Goal: Navigation & Orientation: Find specific page/section

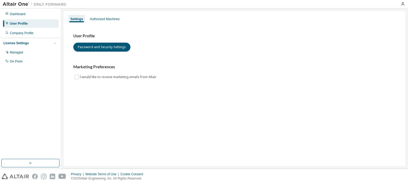
click at [34, 16] on div "Dashboard" at bounding box center [30, 14] width 57 height 8
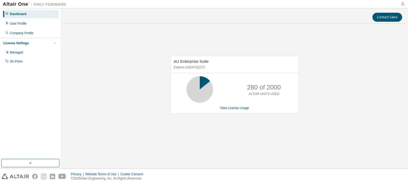
click at [403, 5] on icon "button" at bounding box center [402, 4] width 4 height 4
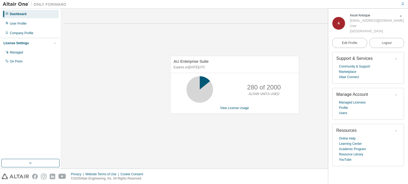
click at [42, 158] on div "Dashboard User Profile Company Profile License Settings Managed On Prem" at bounding box center [30, 83] width 59 height 149
click at [42, 165] on button "button" at bounding box center [30, 163] width 58 height 8
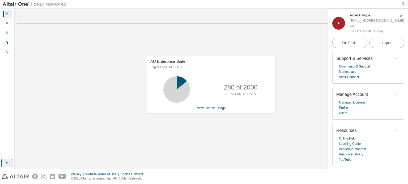
click at [42, 165] on div "Contact Sales AU Enterprise Suite Expires on [DATE] UTC 280 of 2000 ALTAIR UNIT…" at bounding box center [211, 88] width 388 height 155
click at [6, 159] on div "Dashboard User Profile Company Profile License Settings Managed On Prem" at bounding box center [7, 83] width 13 height 149
click at [8, 162] on icon "button" at bounding box center [7, 163] width 4 height 4
